Goal: Task Accomplishment & Management: Use online tool/utility

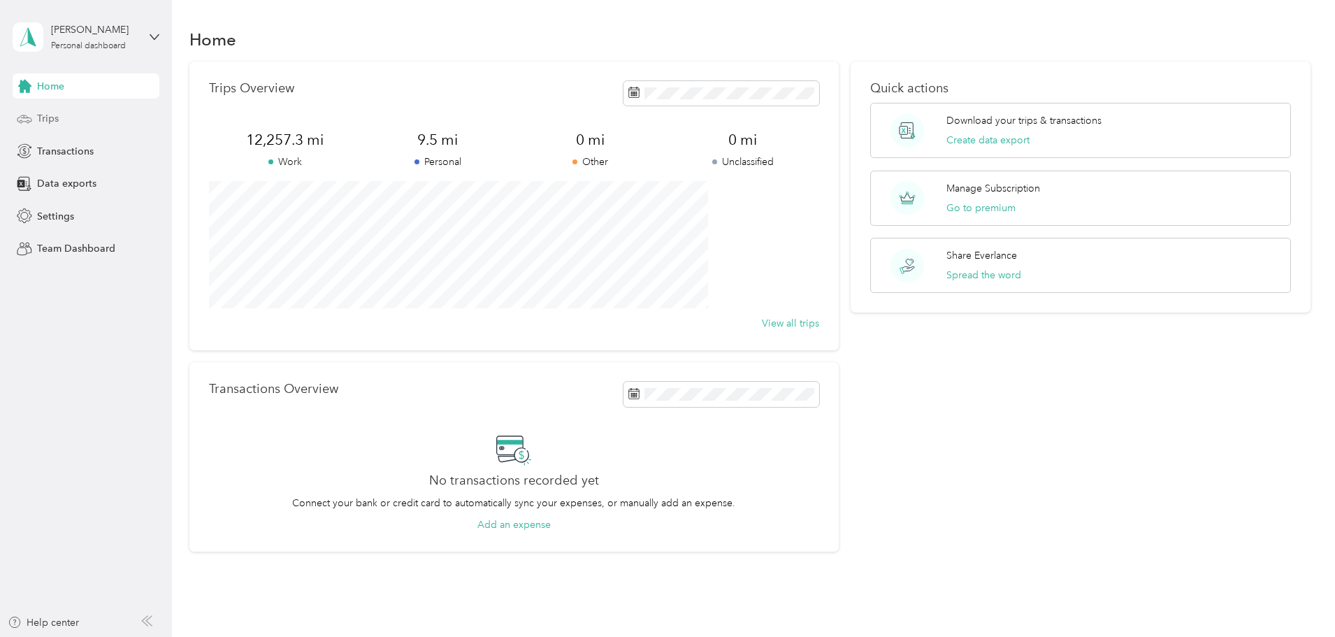
click at [57, 115] on span "Trips" at bounding box center [48, 118] width 22 height 15
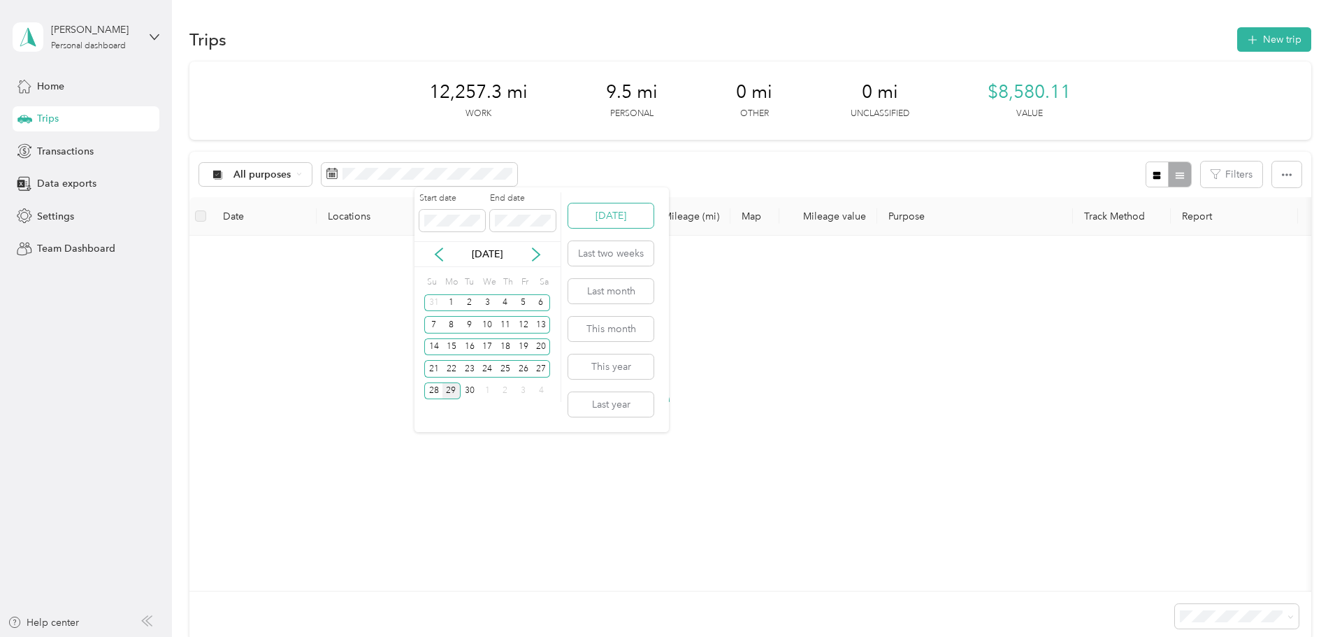
click at [621, 213] on button "[DATE]" at bounding box center [610, 215] width 85 height 24
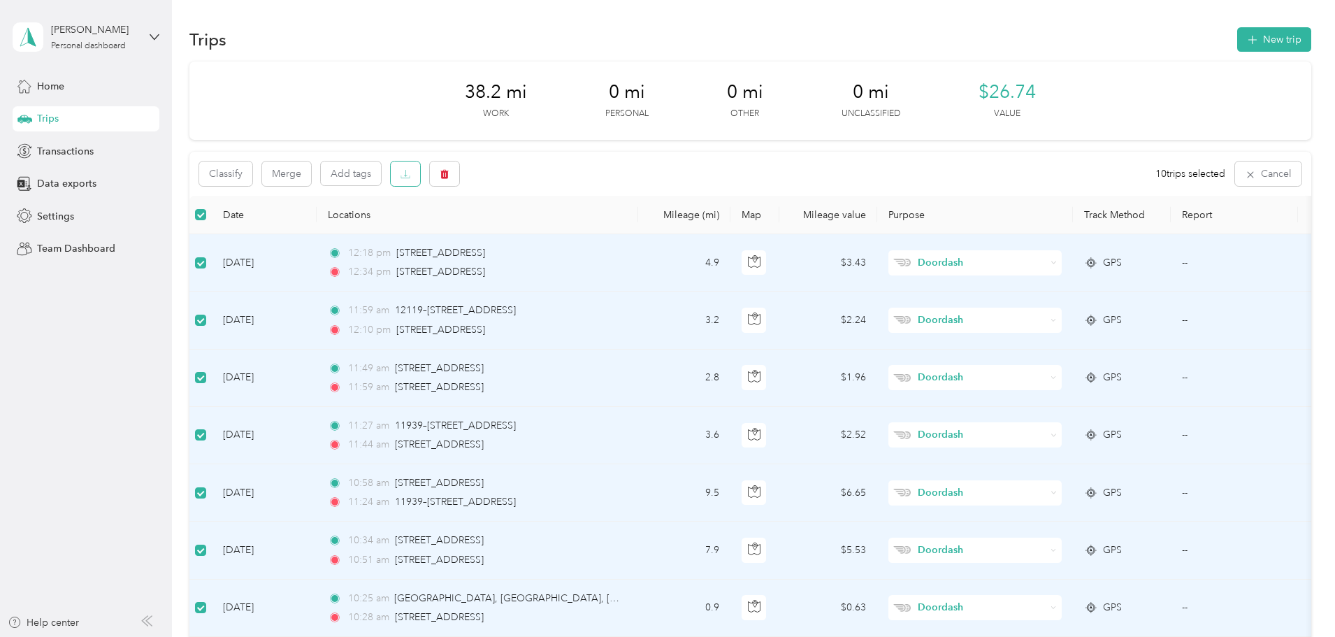
click at [420, 173] on button "button" at bounding box center [405, 173] width 29 height 24
click at [410, 174] on icon "button" at bounding box center [405, 174] width 10 height 10
click at [420, 182] on button "button" at bounding box center [405, 173] width 29 height 24
click at [410, 171] on icon "button" at bounding box center [405, 174] width 10 height 10
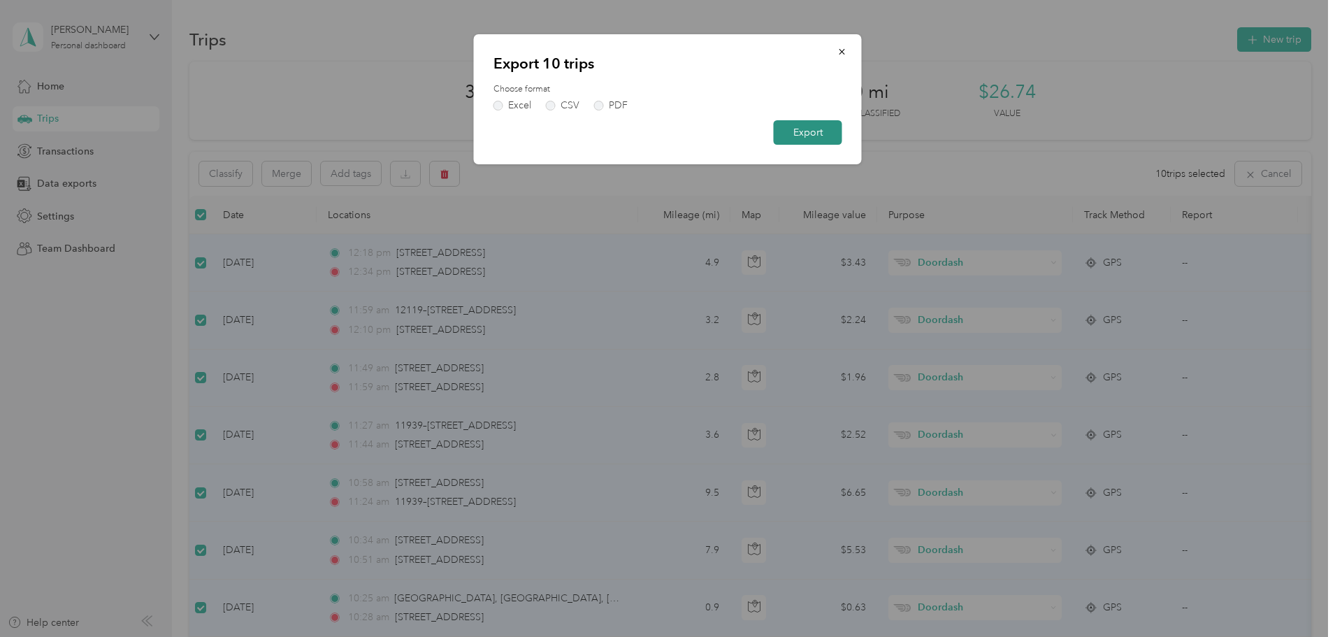
click at [812, 137] on button "Export" at bounding box center [808, 132] width 68 height 24
